Goal: Task Accomplishment & Management: Use online tool/utility

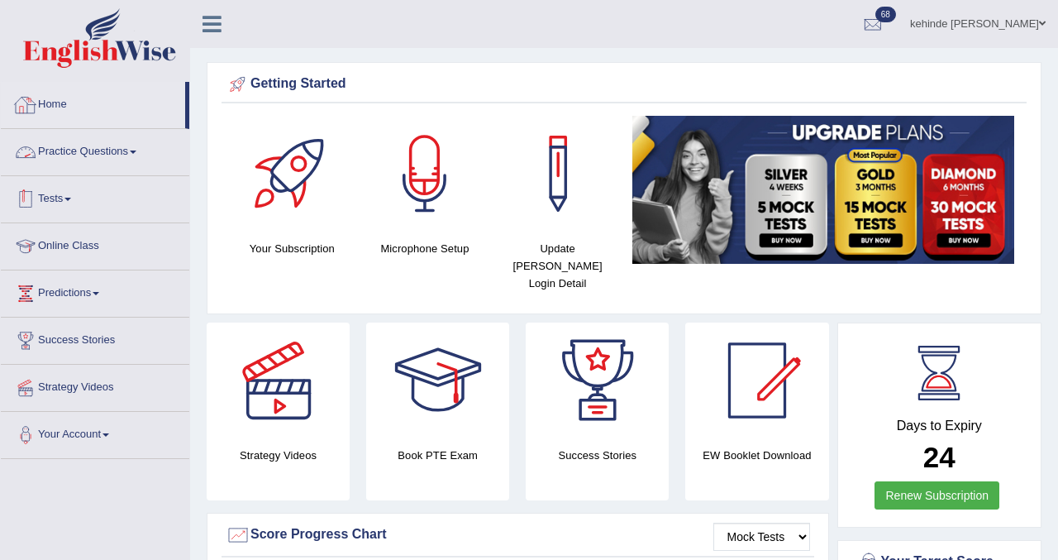
click at [50, 204] on link "Tests" at bounding box center [95, 196] width 188 height 41
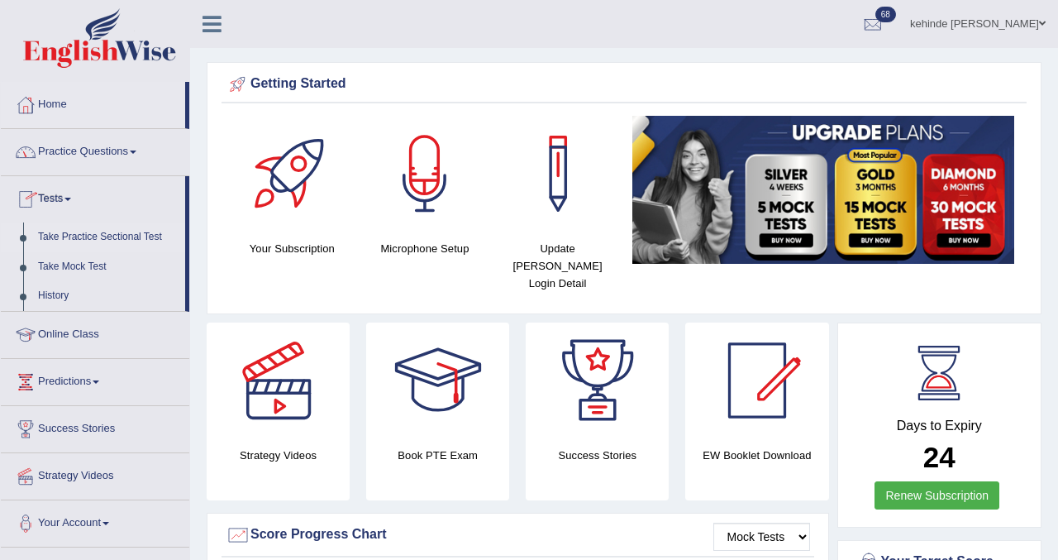
click at [89, 235] on link "Take Practice Sectional Test" at bounding box center [108, 237] width 155 height 30
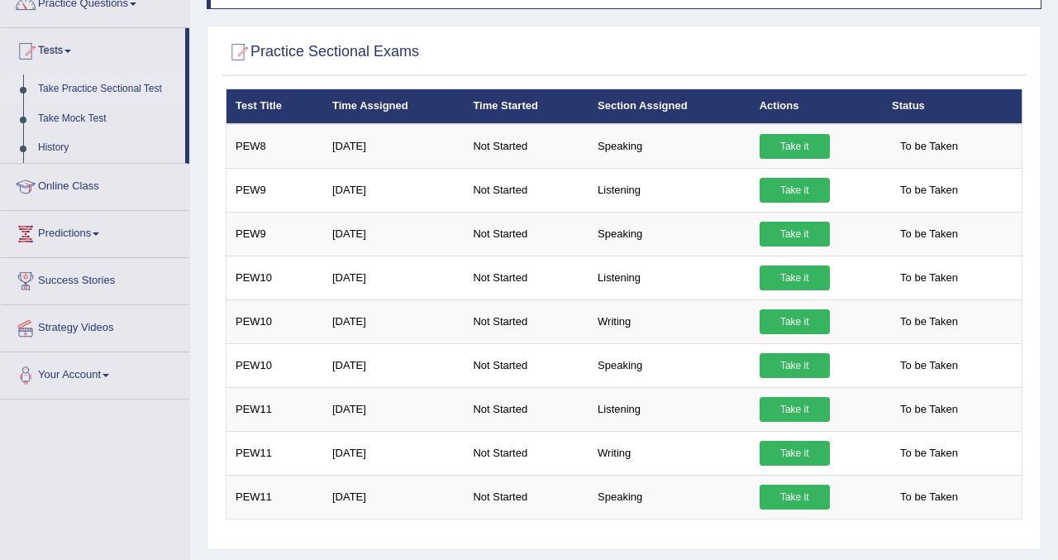
scroll to position [198, 0]
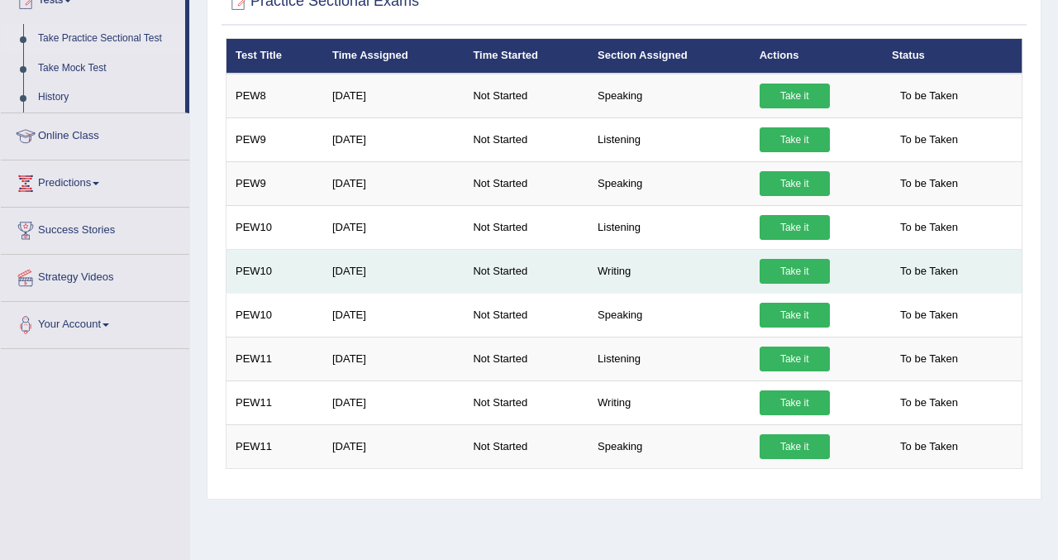
click at [614, 276] on td "Writing" at bounding box center [670, 271] width 162 height 44
click at [776, 269] on link "Take it" at bounding box center [795, 271] width 70 height 25
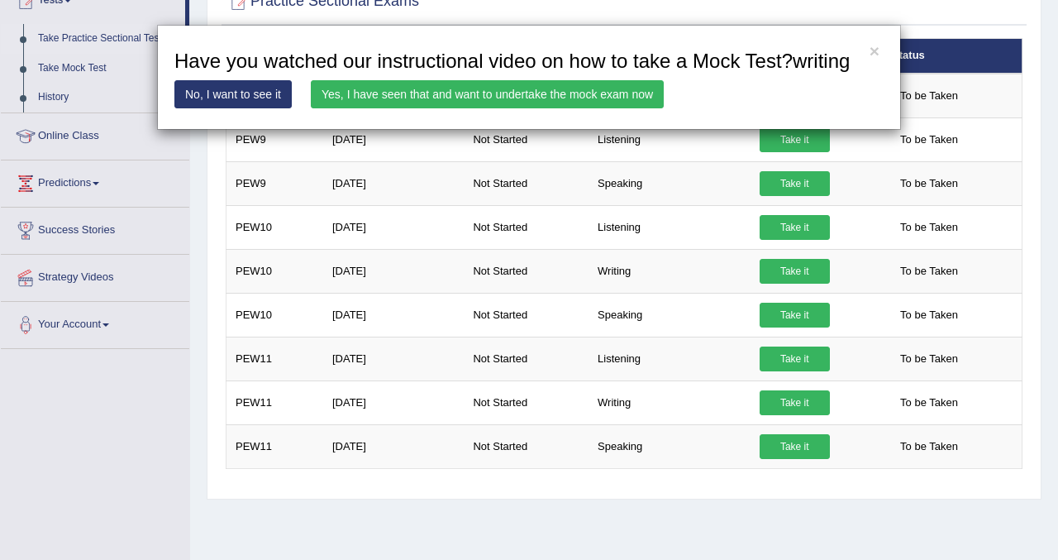
click at [505, 108] on link "Yes, I have seen that and want to undertake the mock exam now" at bounding box center [487, 94] width 353 height 28
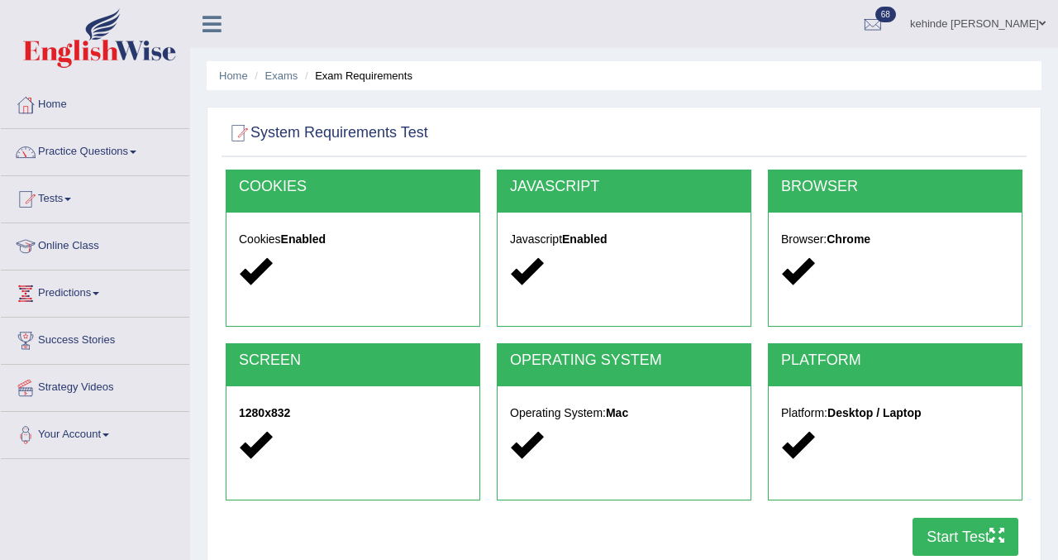
click at [932, 551] on button "Start Test" at bounding box center [966, 537] width 106 height 38
